Goal: Task Accomplishment & Management: Manage account settings

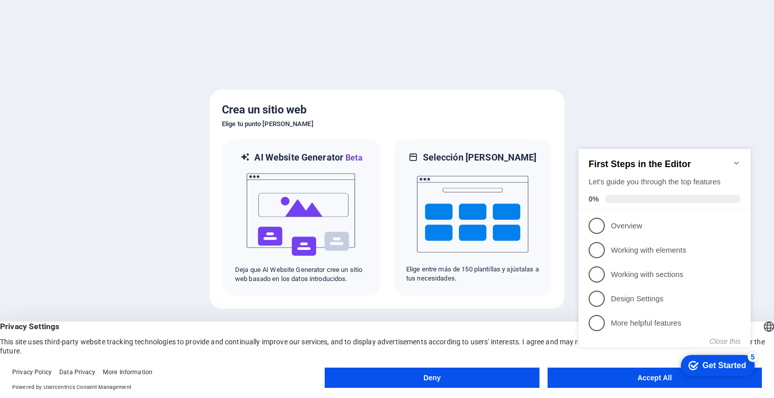
click at [712, 366] on div "Get Started" at bounding box center [725, 365] width 44 height 9
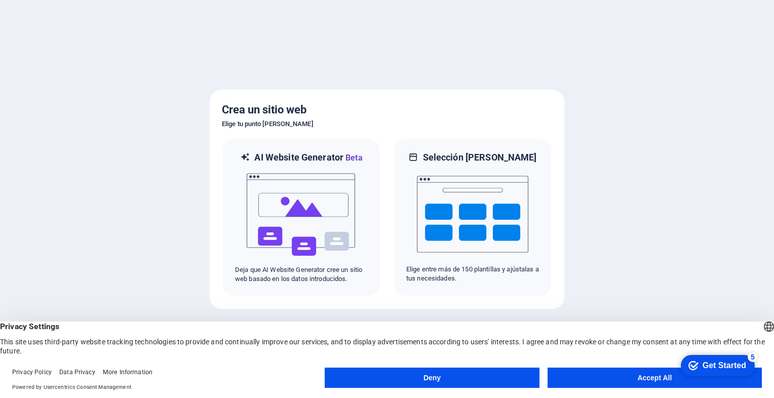
click at [430, 376] on button "Deny" at bounding box center [432, 378] width 214 height 20
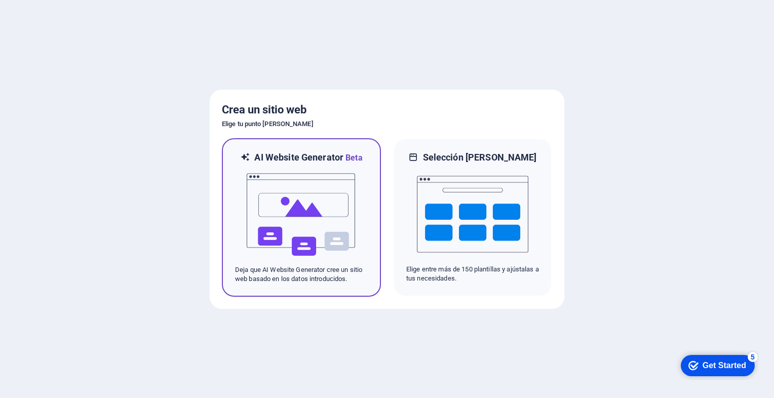
click at [327, 238] on img at bounding box center [301, 214] width 111 height 101
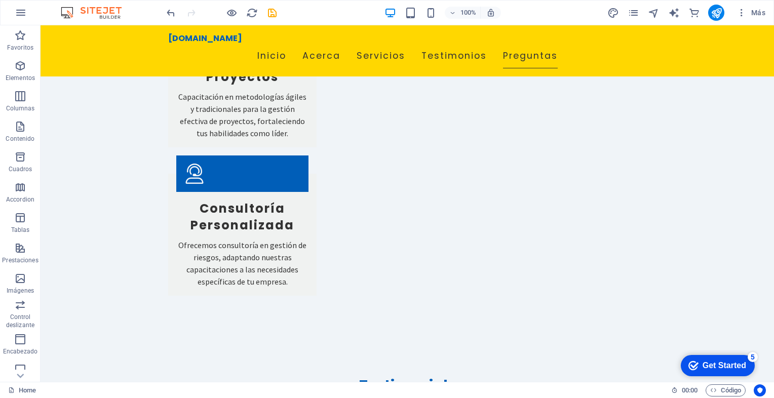
scroll to position [1789, 0]
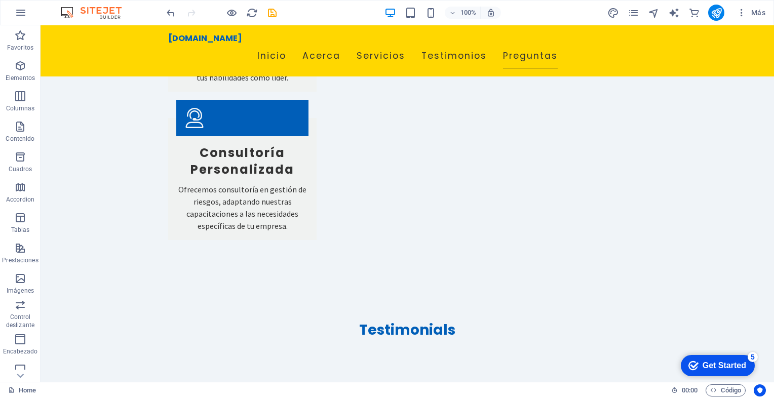
click at [724, 367] on div "Get Started" at bounding box center [725, 365] width 44 height 9
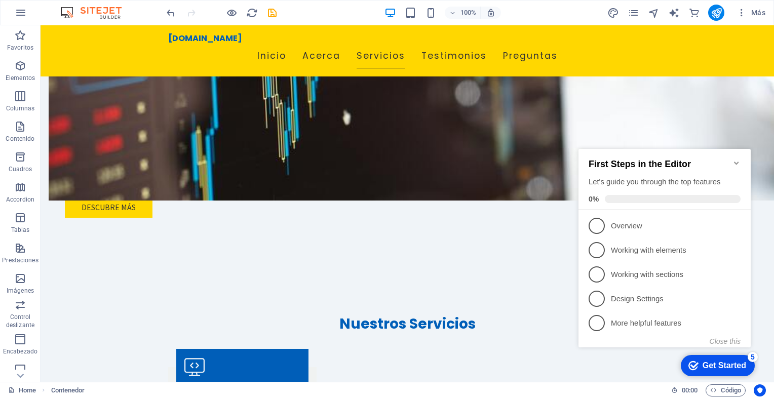
scroll to position [20, 0]
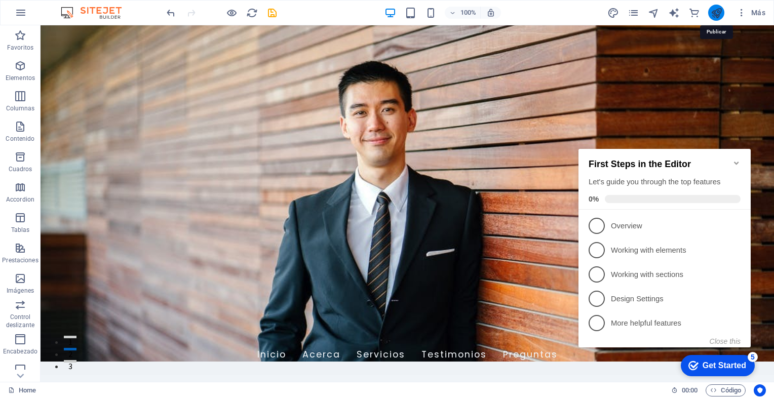
click at [717, 14] on icon "publish" at bounding box center [717, 13] width 12 height 12
